Goal: Obtain resource: Obtain resource

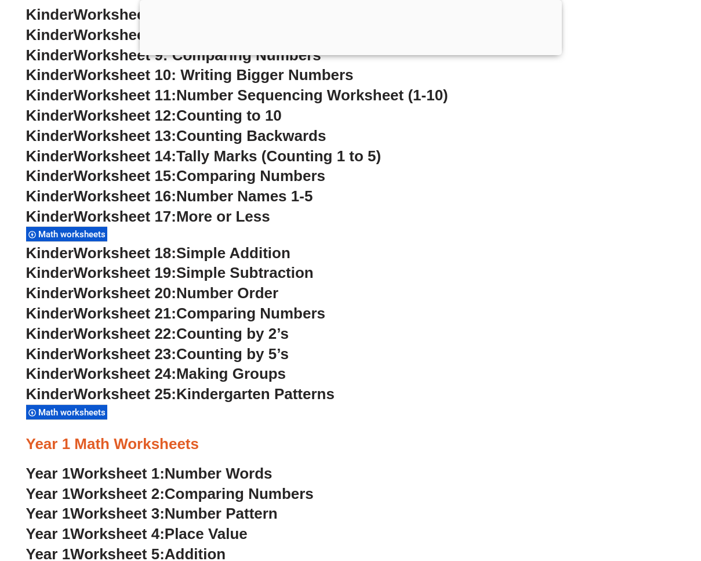
scroll to position [656, 0]
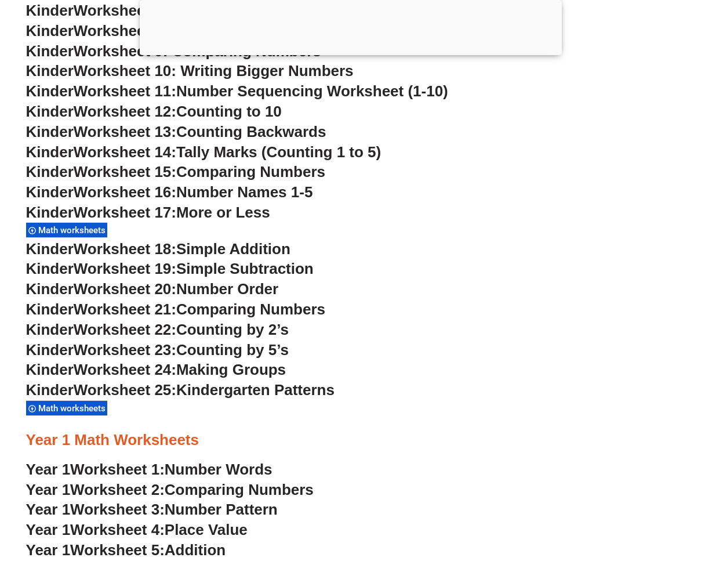
drag, startPoint x: 227, startPoint y: 350, endPoint x: 214, endPoint y: 344, distance: 14.0
click at [227, 349] on span "Counting by 5’s" at bounding box center [232, 349] width 113 height 17
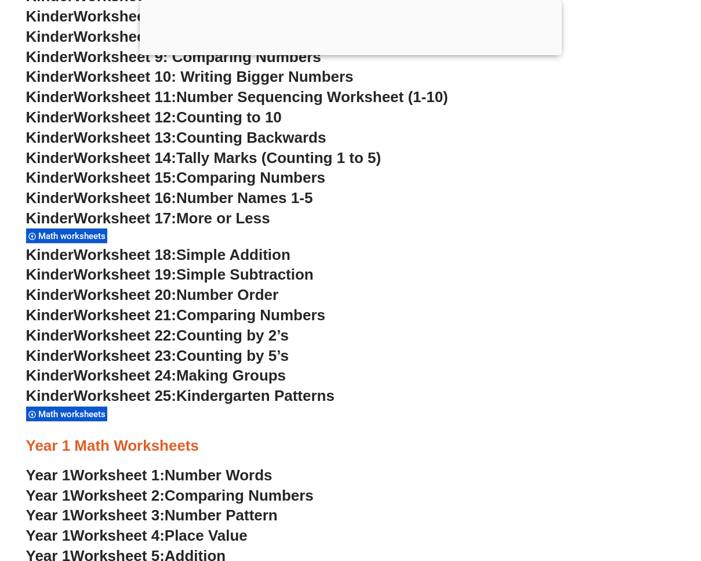
scroll to position [656, 0]
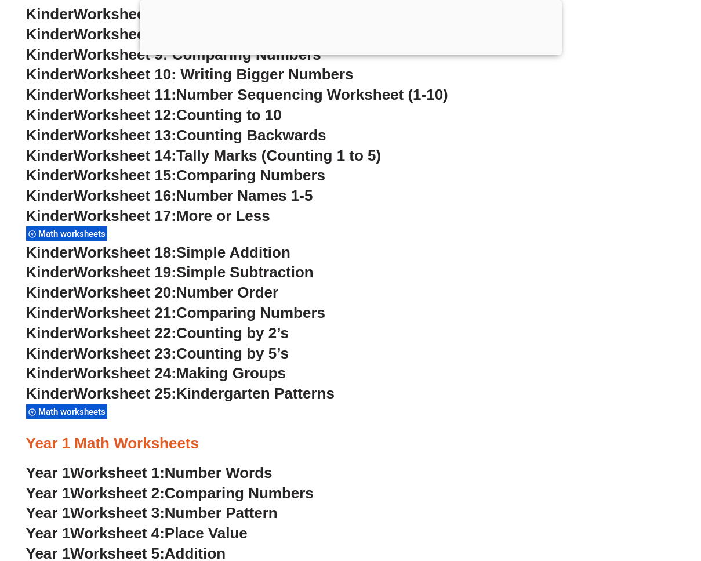
click at [147, 341] on span "Worksheet 22:" at bounding box center [125, 332] width 103 height 17
click at [82, 415] on span "Math worksheets" at bounding box center [73, 412] width 71 height 10
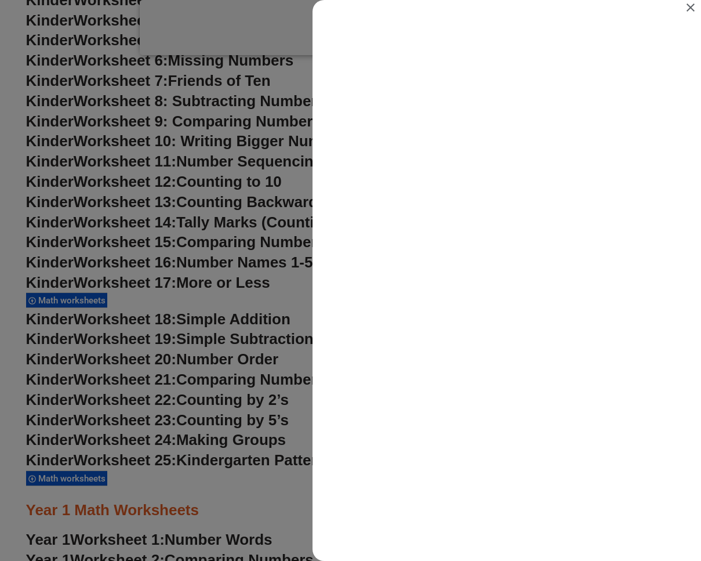
scroll to position [0, 0]
click at [692, 10] on icon "Close" at bounding box center [691, 8] width 14 height 14
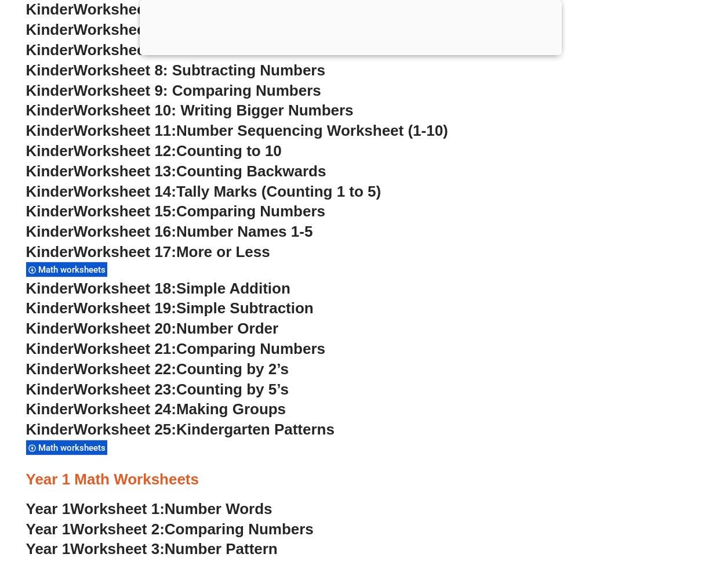
scroll to position [931, 0]
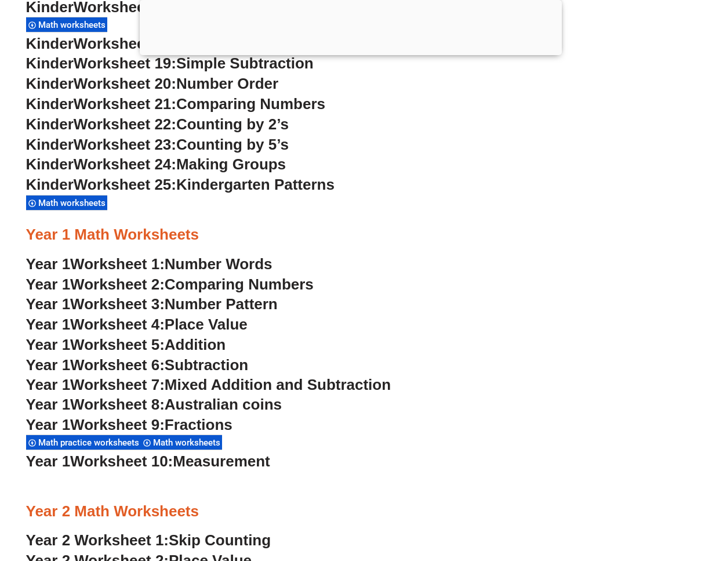
click at [259, 159] on span "Making Groups" at bounding box center [231, 163] width 110 height 17
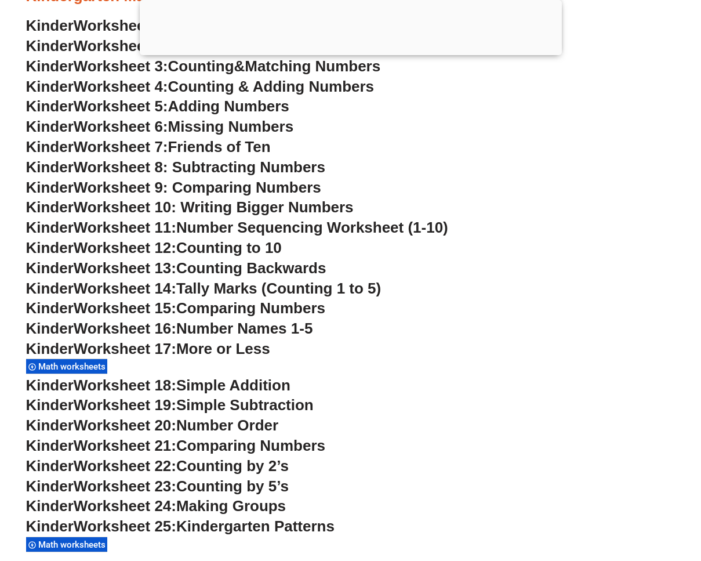
scroll to position [542, 0]
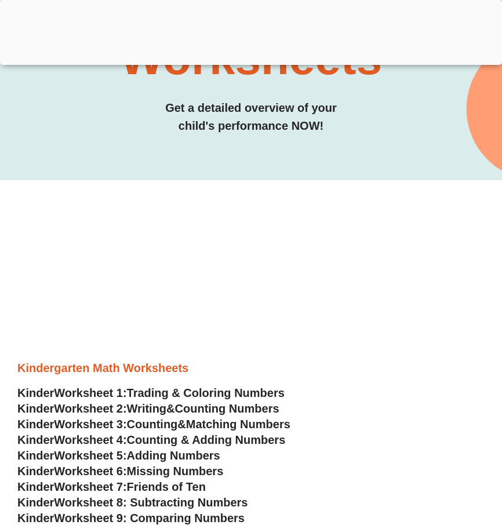
scroll to position [458, 0]
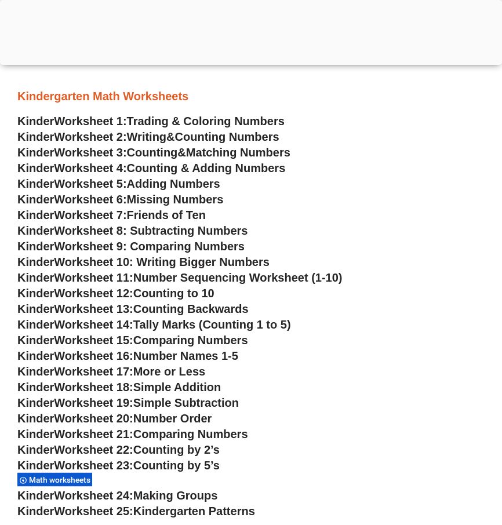
click at [203, 462] on span "Counting by 5’s" at bounding box center [176, 465] width 86 height 13
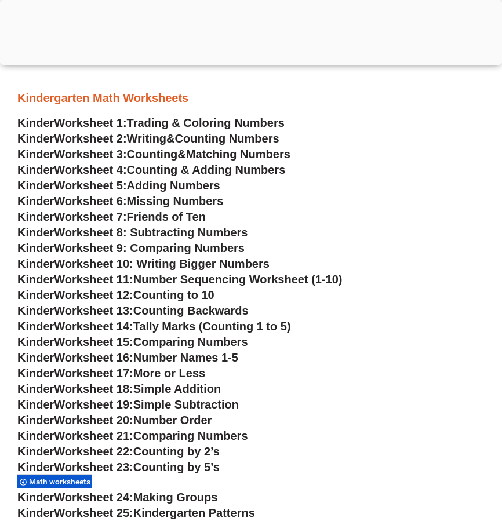
scroll to position [516, 0]
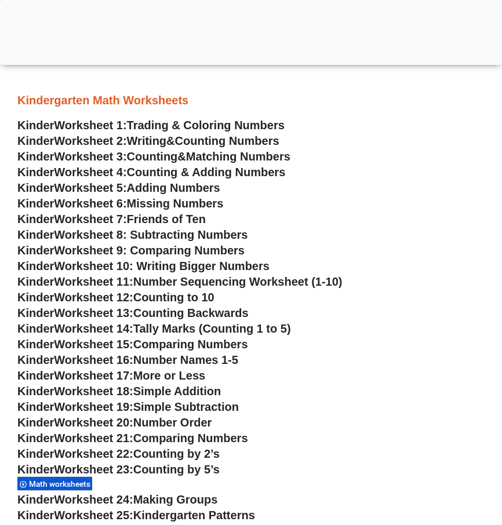
click at [83, 485] on span "Math worksheets" at bounding box center [61, 484] width 65 height 9
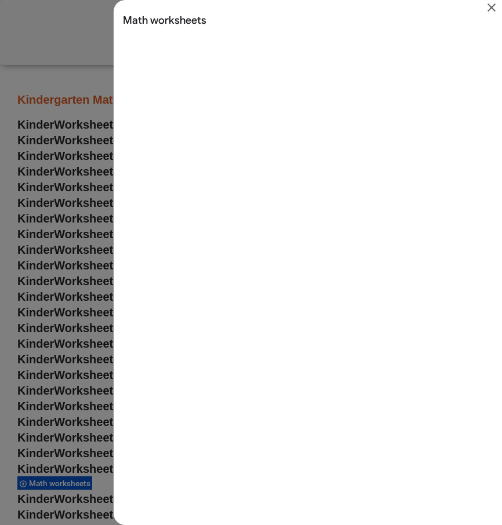
scroll to position [0, 0]
click at [69, 337] on div "Search results for Math worksheets" at bounding box center [251, 262] width 502 height 525
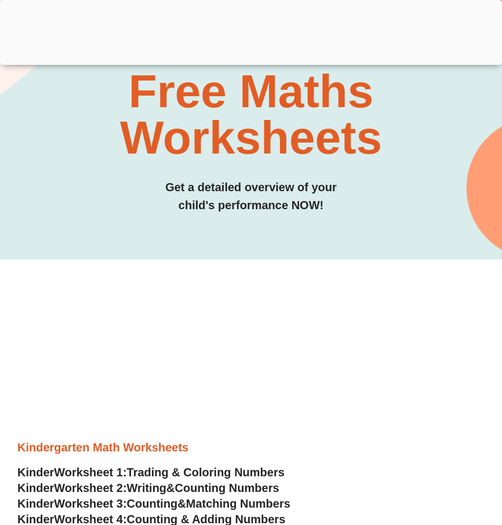
scroll to position [79, 0]
